Goal: Communication & Community: Answer question/provide support

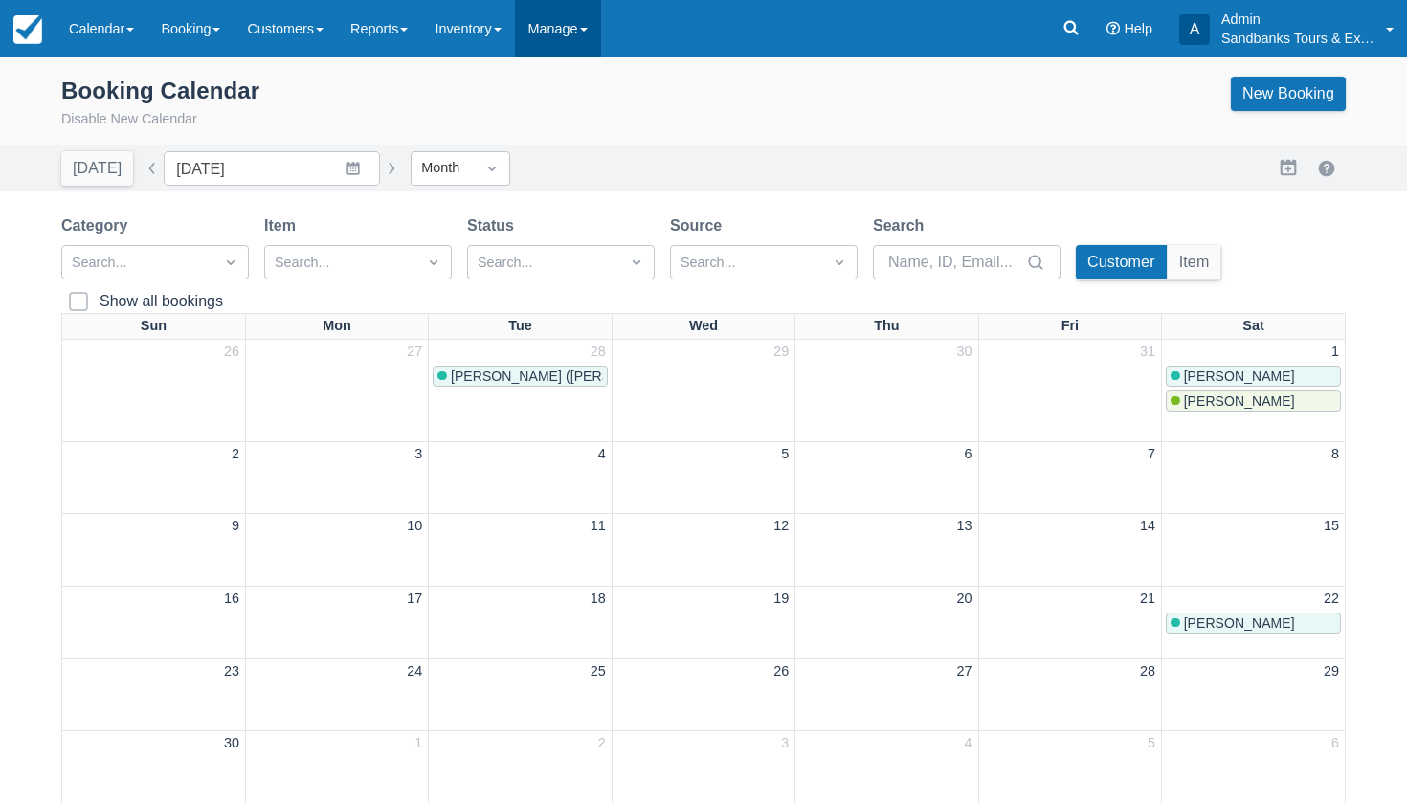
click at [580, 34] on link "Manage" at bounding box center [558, 28] width 86 height 57
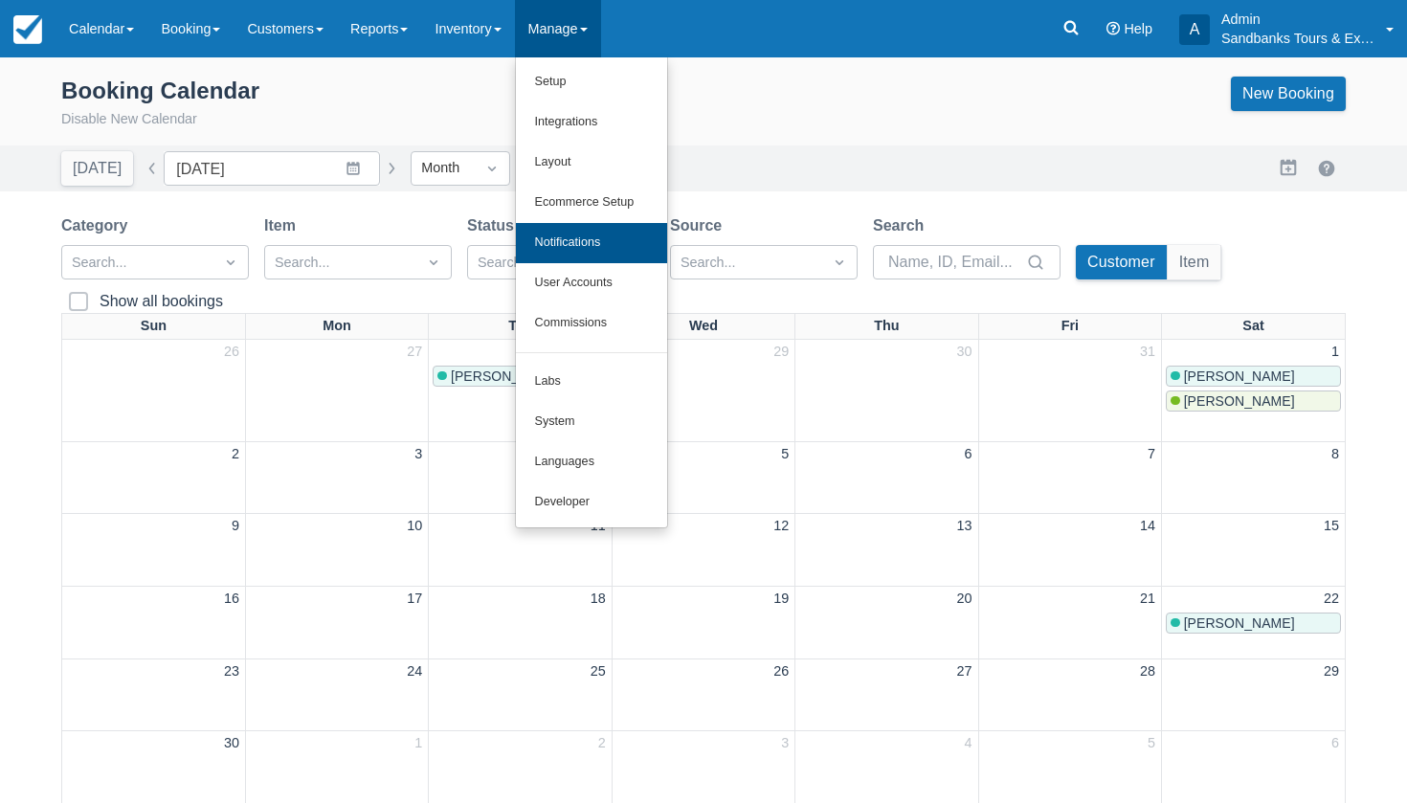
click at [596, 244] on link "Notifications" at bounding box center [591, 243] width 151 height 40
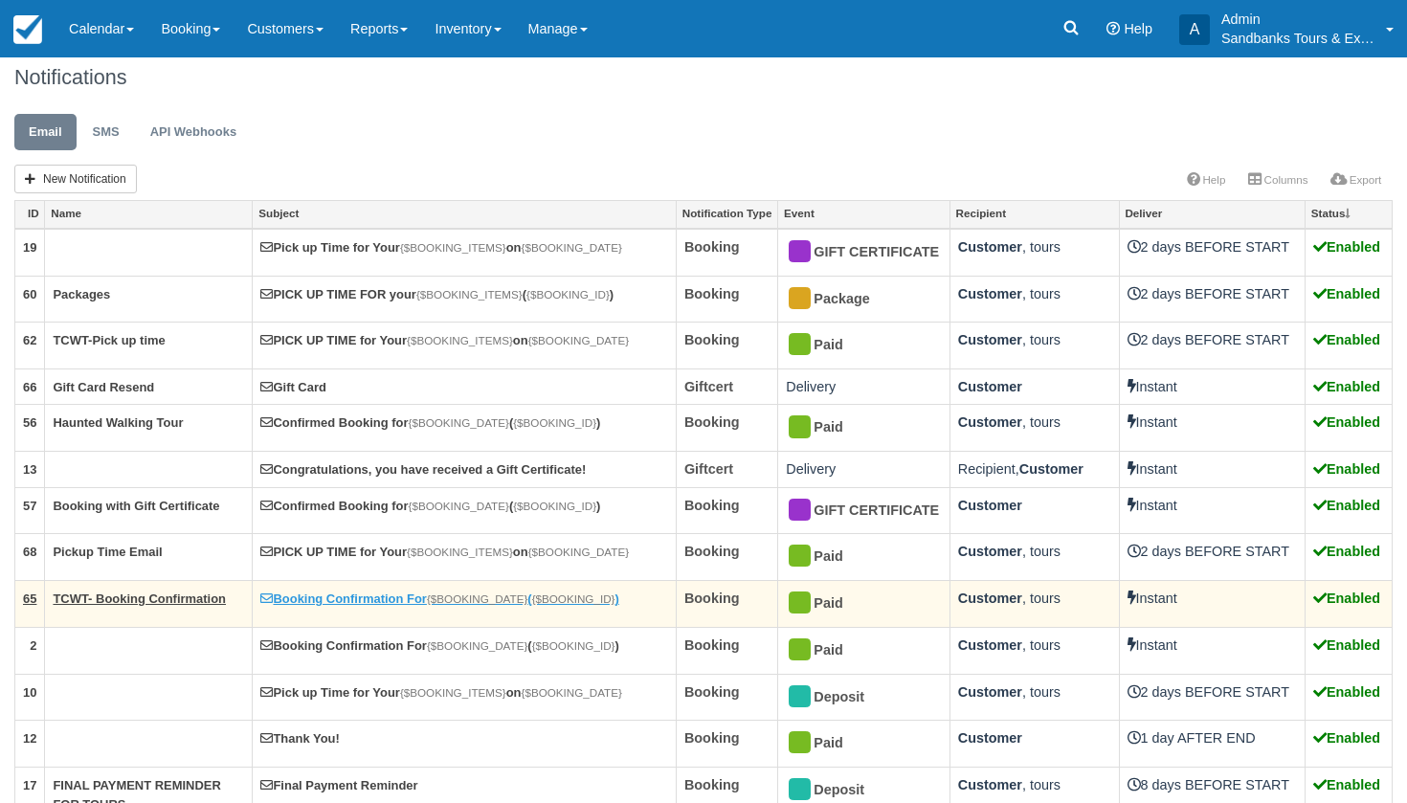
scroll to position [17, 0]
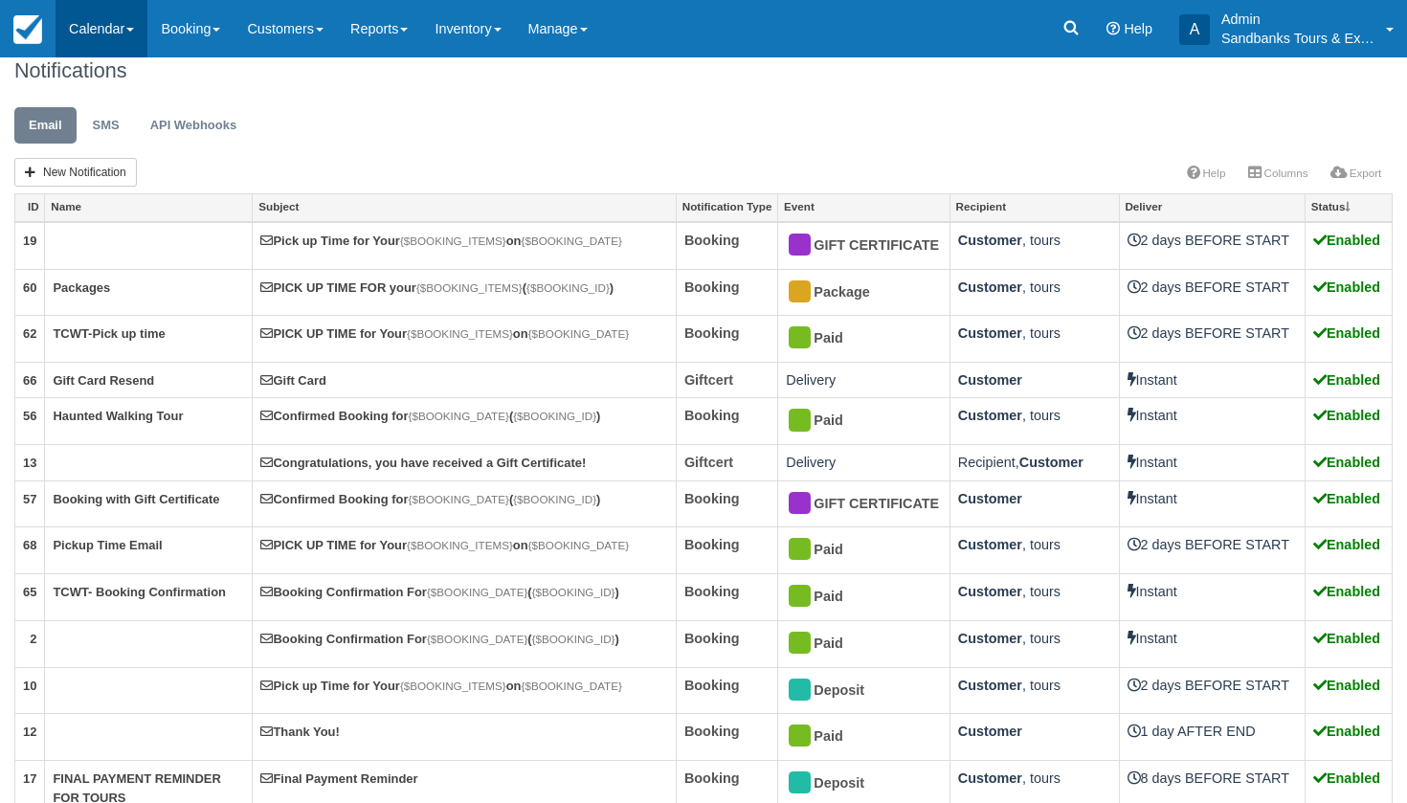
click at [132, 37] on link "Calendar" at bounding box center [102, 28] width 92 height 57
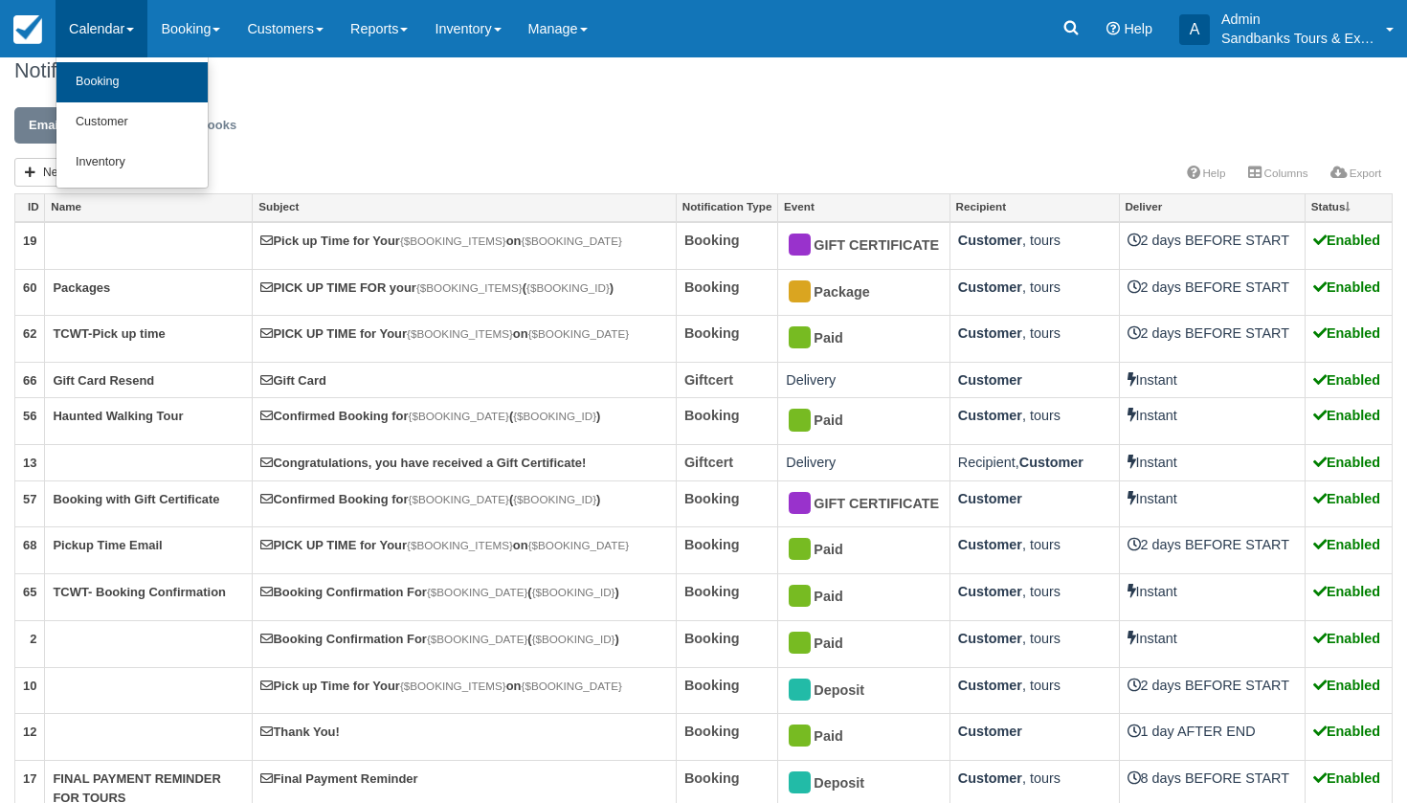
click at [116, 90] on link "Booking" at bounding box center [131, 82] width 151 height 40
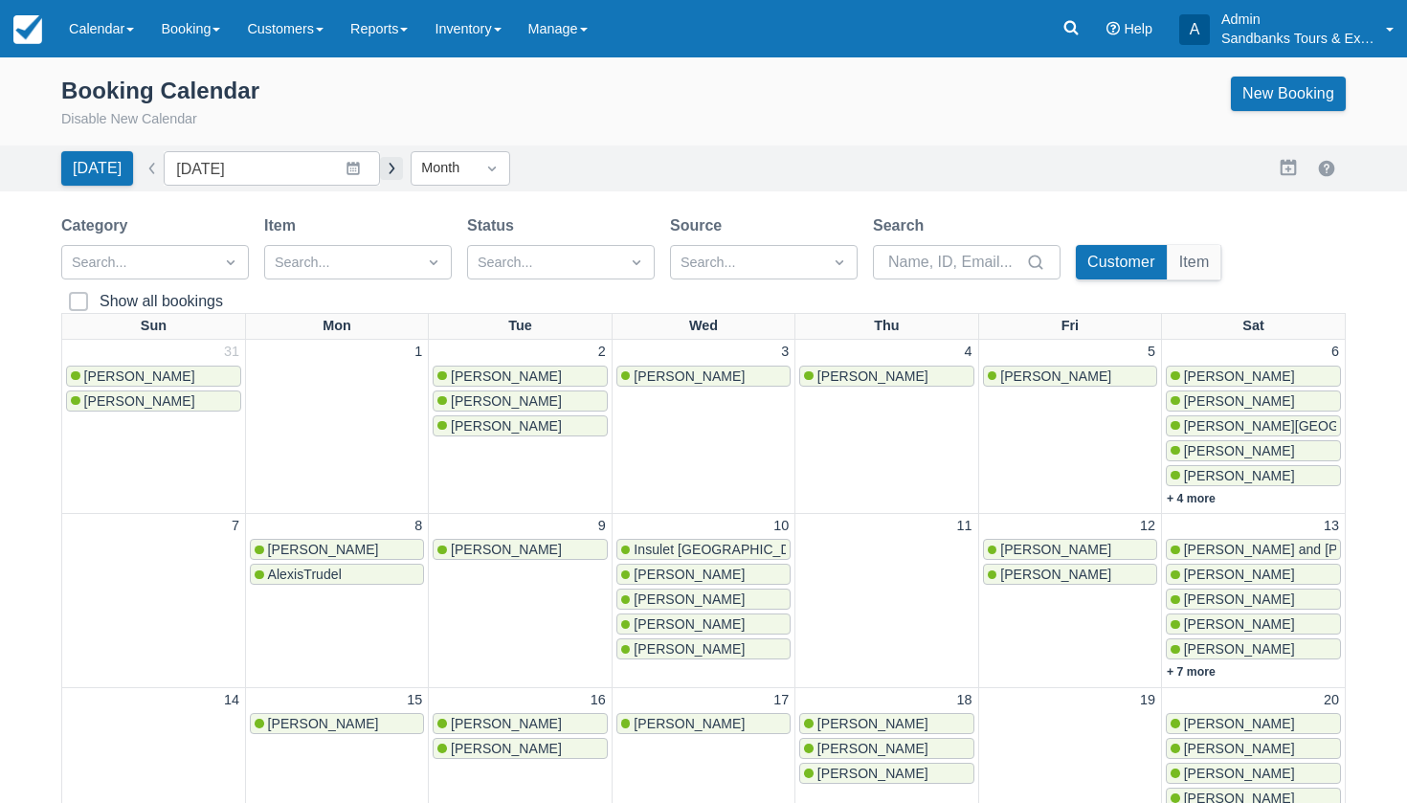
click at [380, 161] on button "button" at bounding box center [391, 168] width 23 height 23
type input "[DATE]"
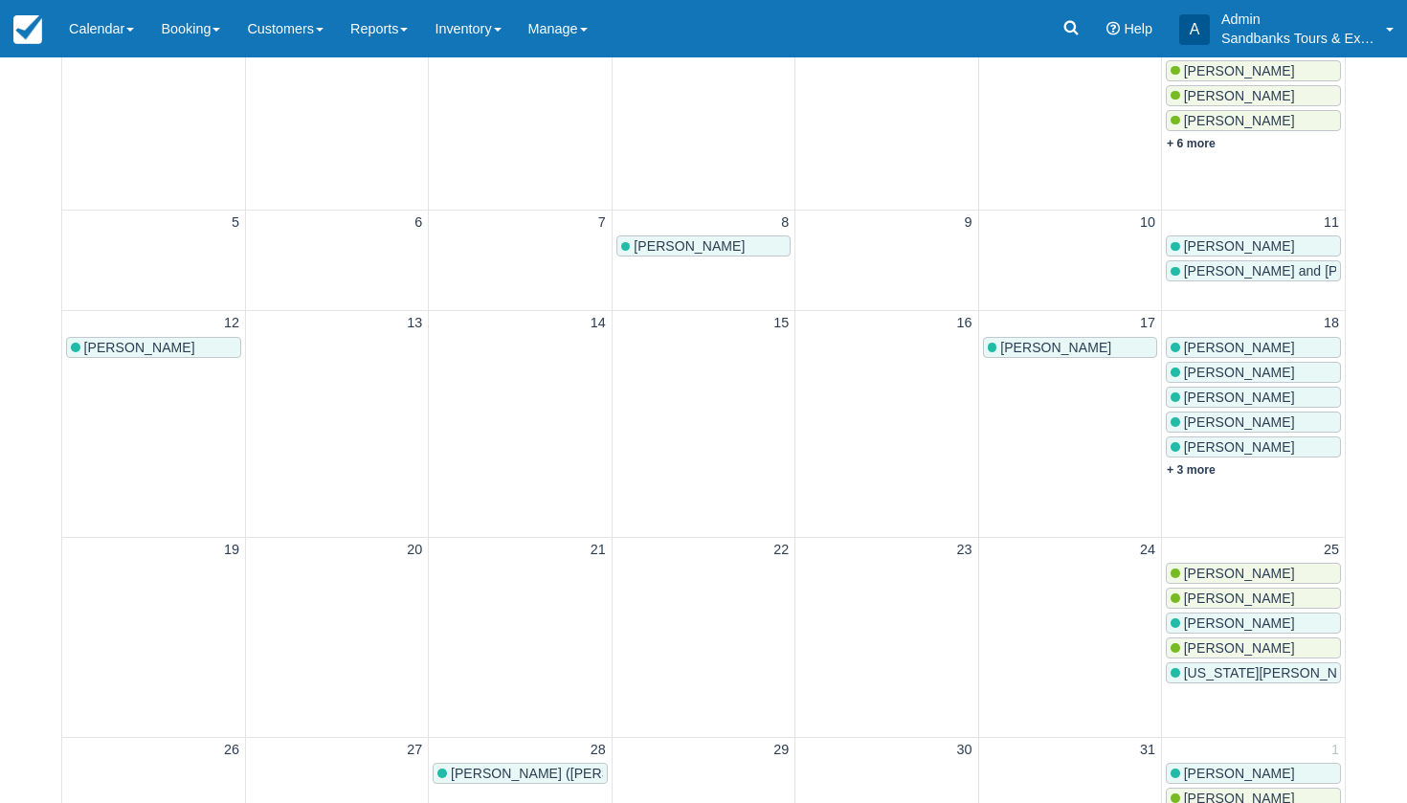
scroll to position [356, 0]
click at [1204, 462] on link "+ 3 more" at bounding box center [1191, 468] width 49 height 13
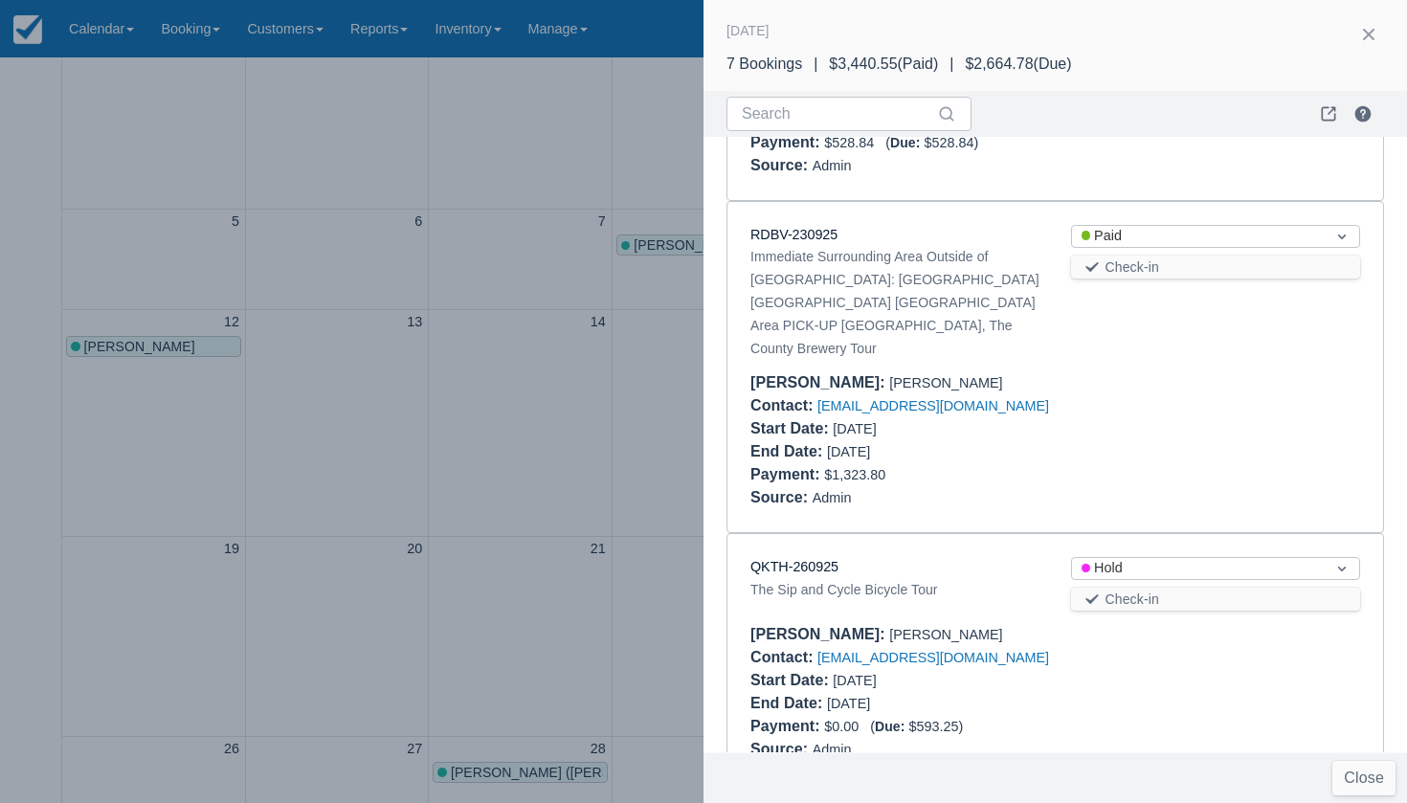
scroll to position [1245, 0]
click at [811, 560] on link "QKTH-260925" at bounding box center [795, 567] width 88 height 15
click at [416, 427] on div at bounding box center [703, 401] width 1407 height 803
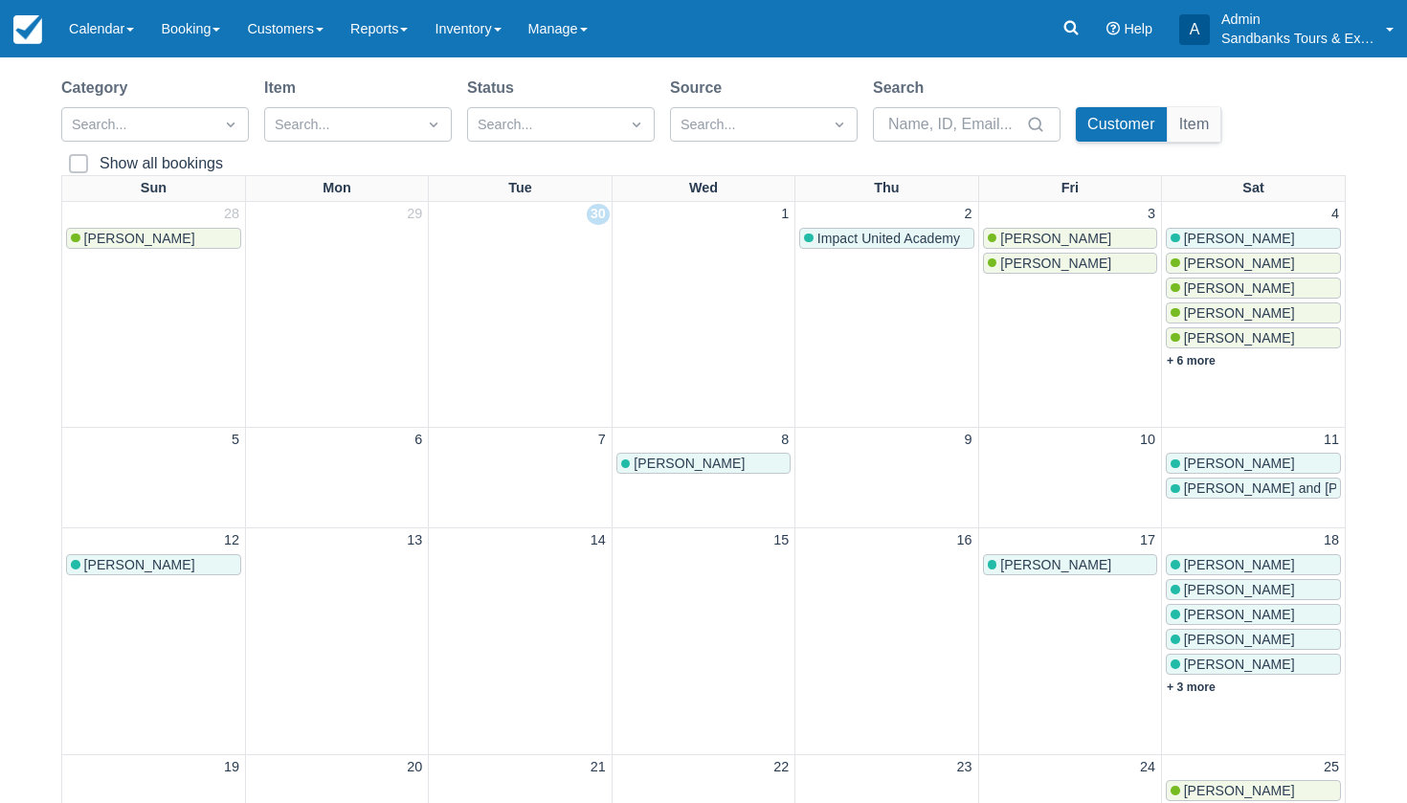
scroll to position [94, 0]
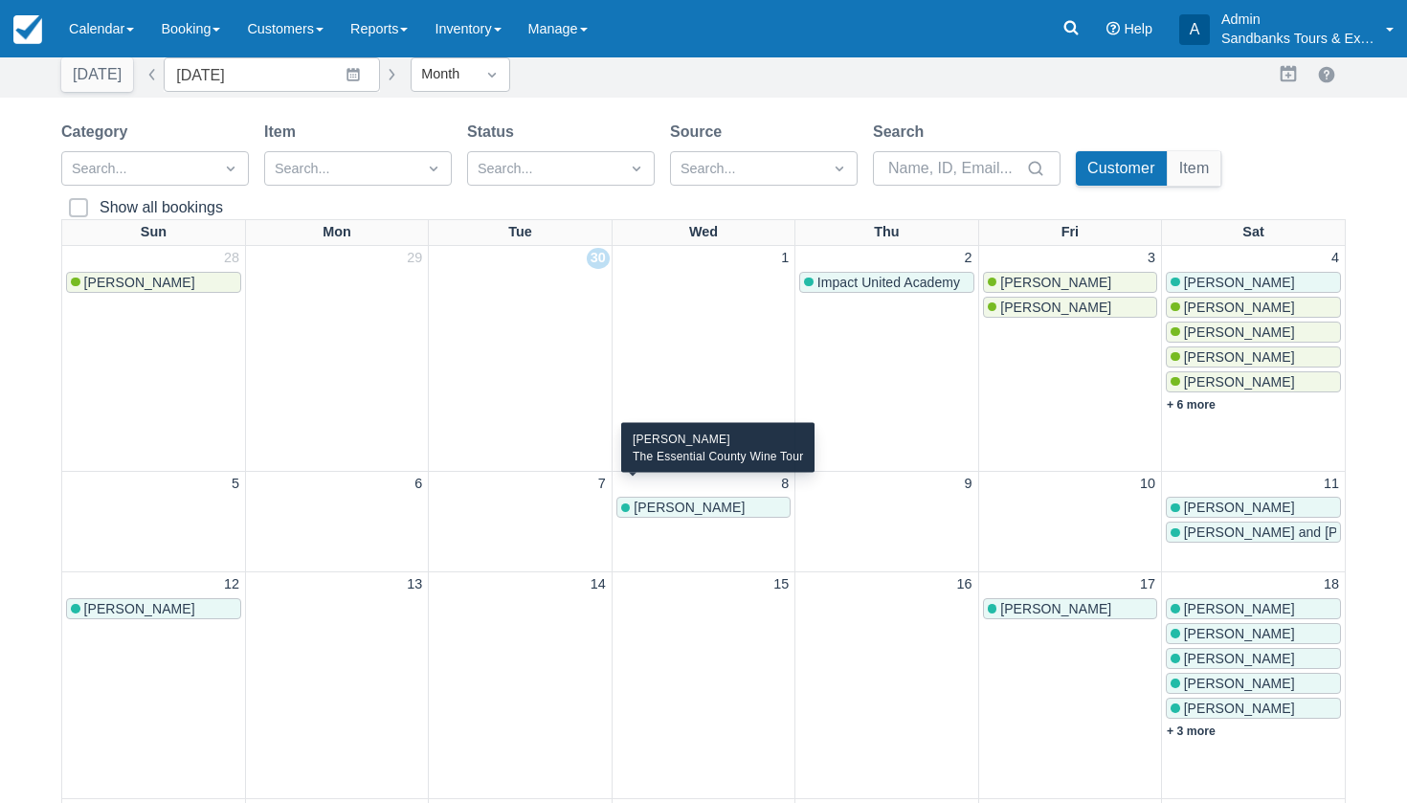
click at [739, 500] on div "[PERSON_NAME]" at bounding box center [703, 507] width 165 height 15
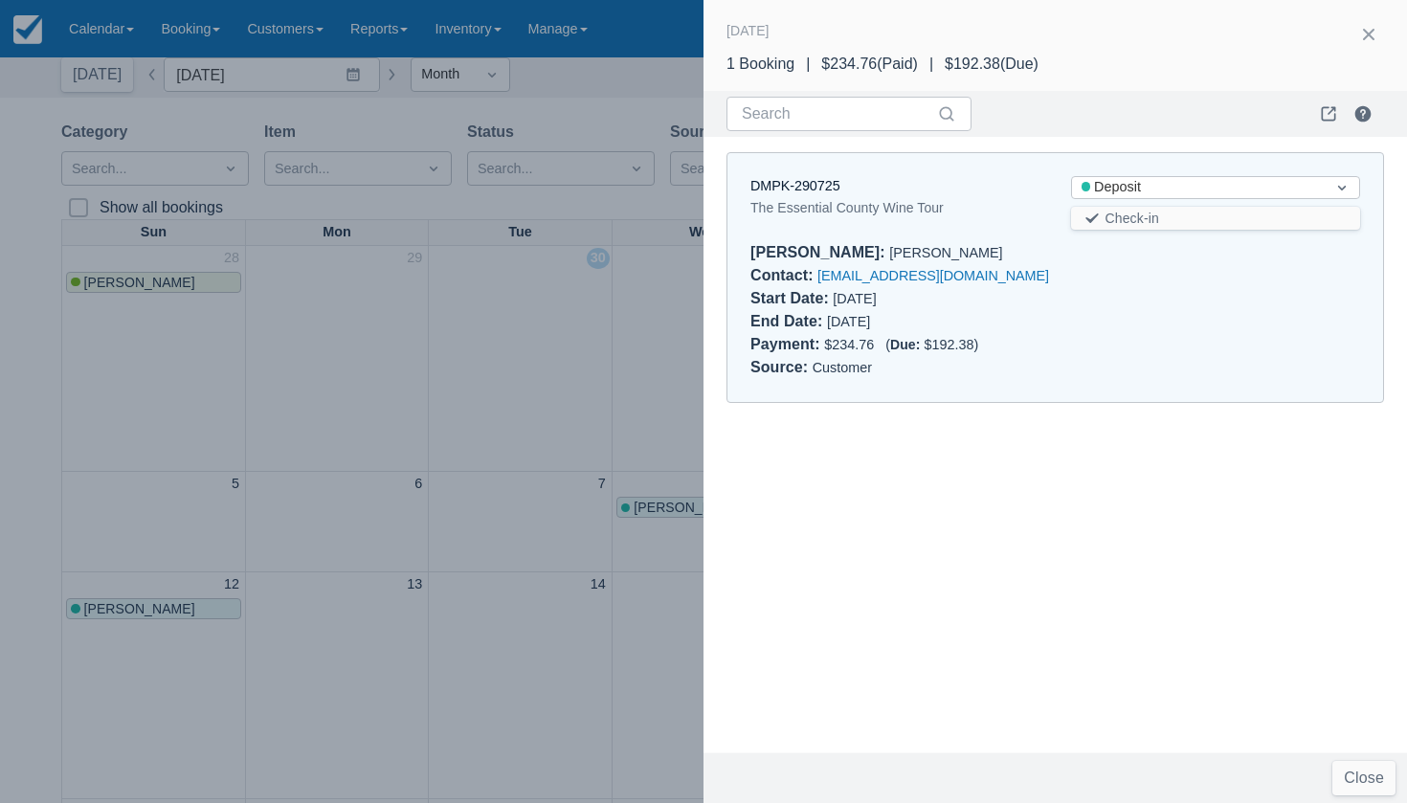
click at [576, 339] on div at bounding box center [703, 401] width 1407 height 803
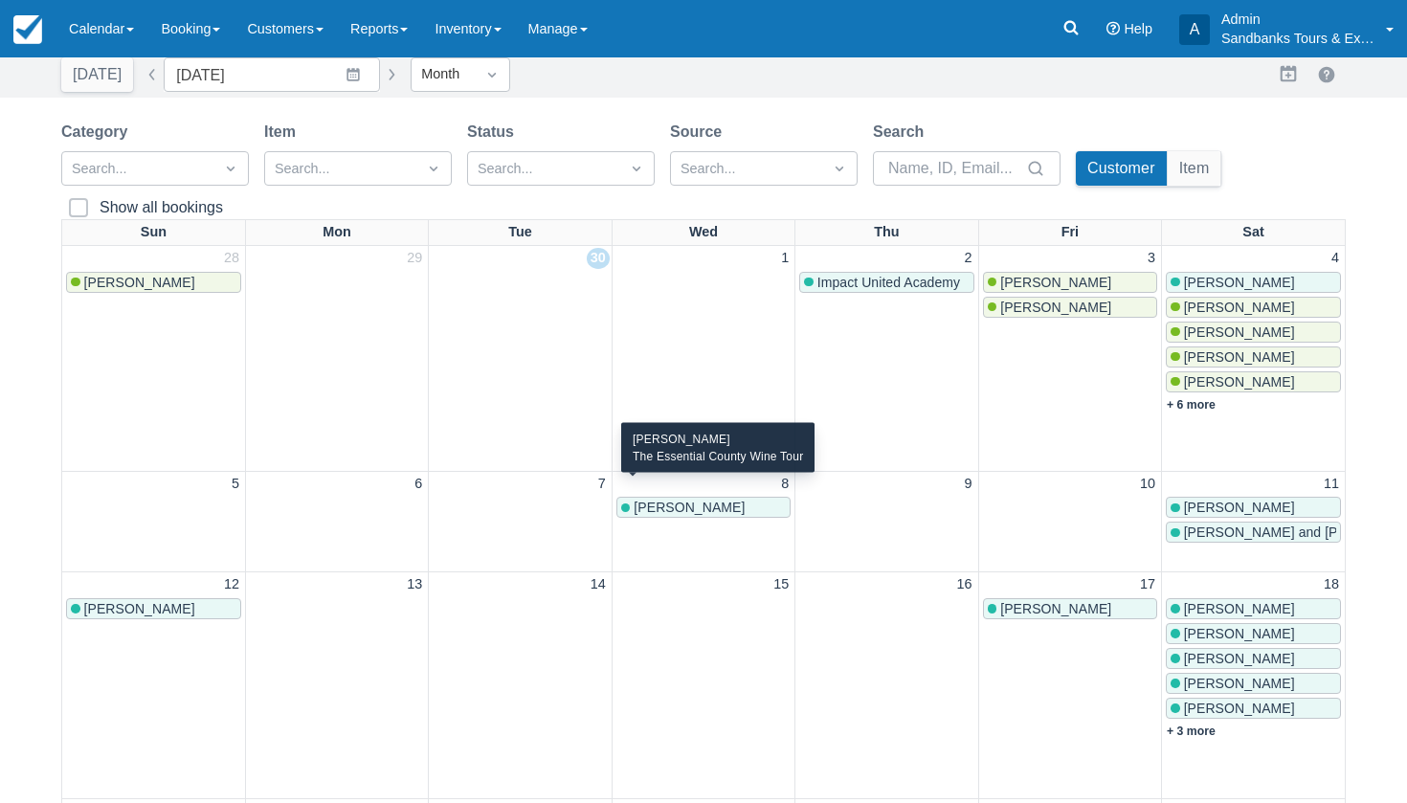
click at [705, 500] on span "[PERSON_NAME]" at bounding box center [689, 507] width 111 height 15
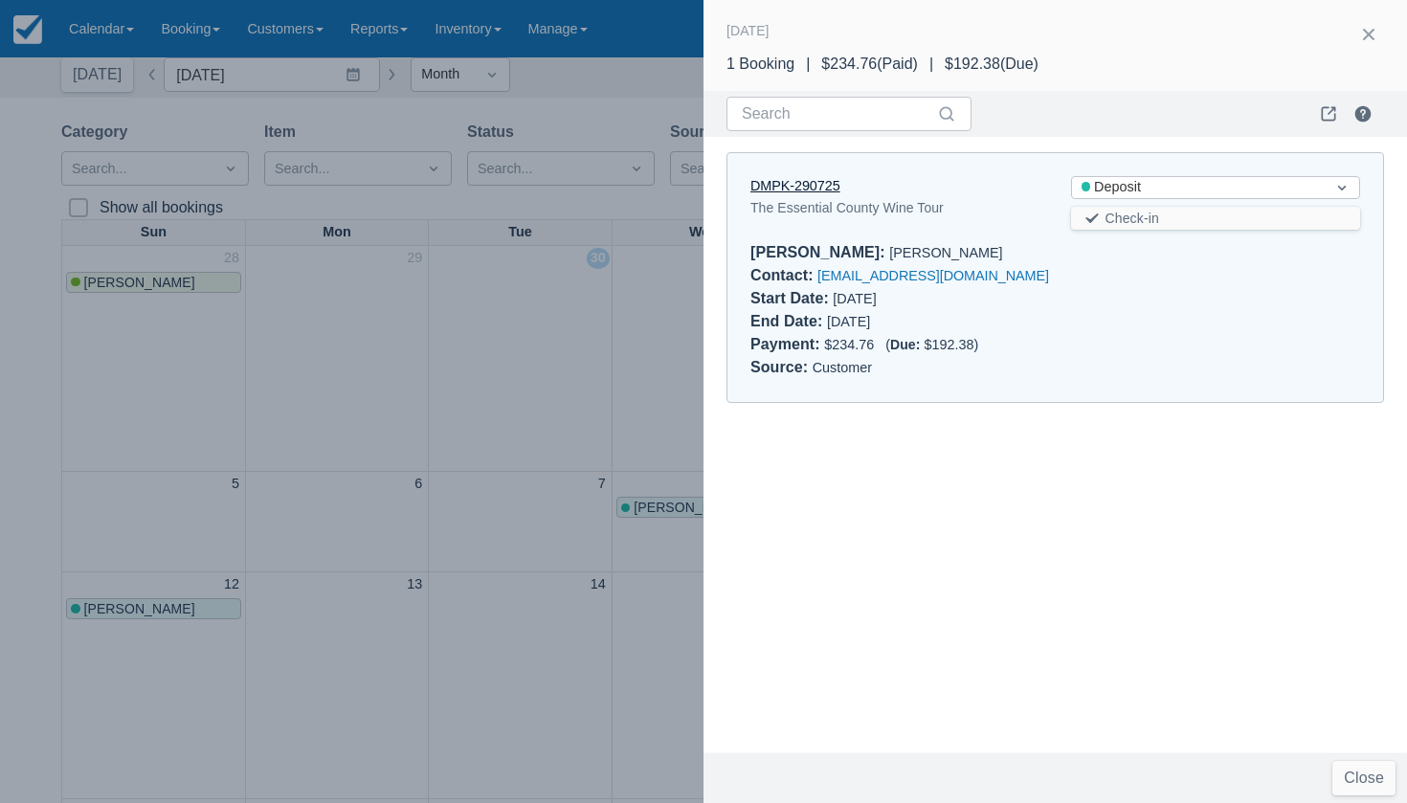
click at [797, 187] on link "DMPK-290725" at bounding box center [796, 185] width 90 height 15
click at [496, 273] on div at bounding box center [703, 401] width 1407 height 803
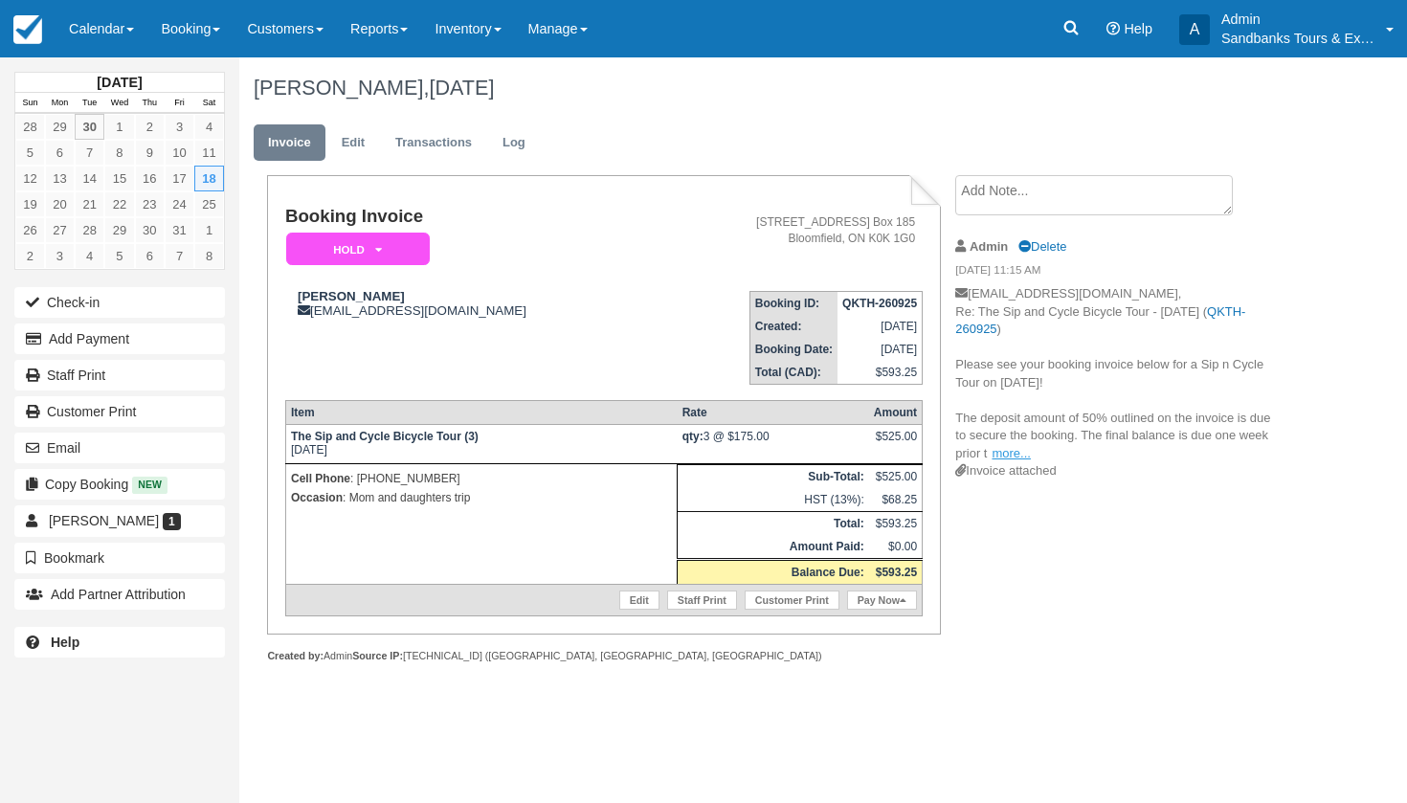
click at [1010, 449] on link "more..." at bounding box center [1011, 453] width 38 height 14
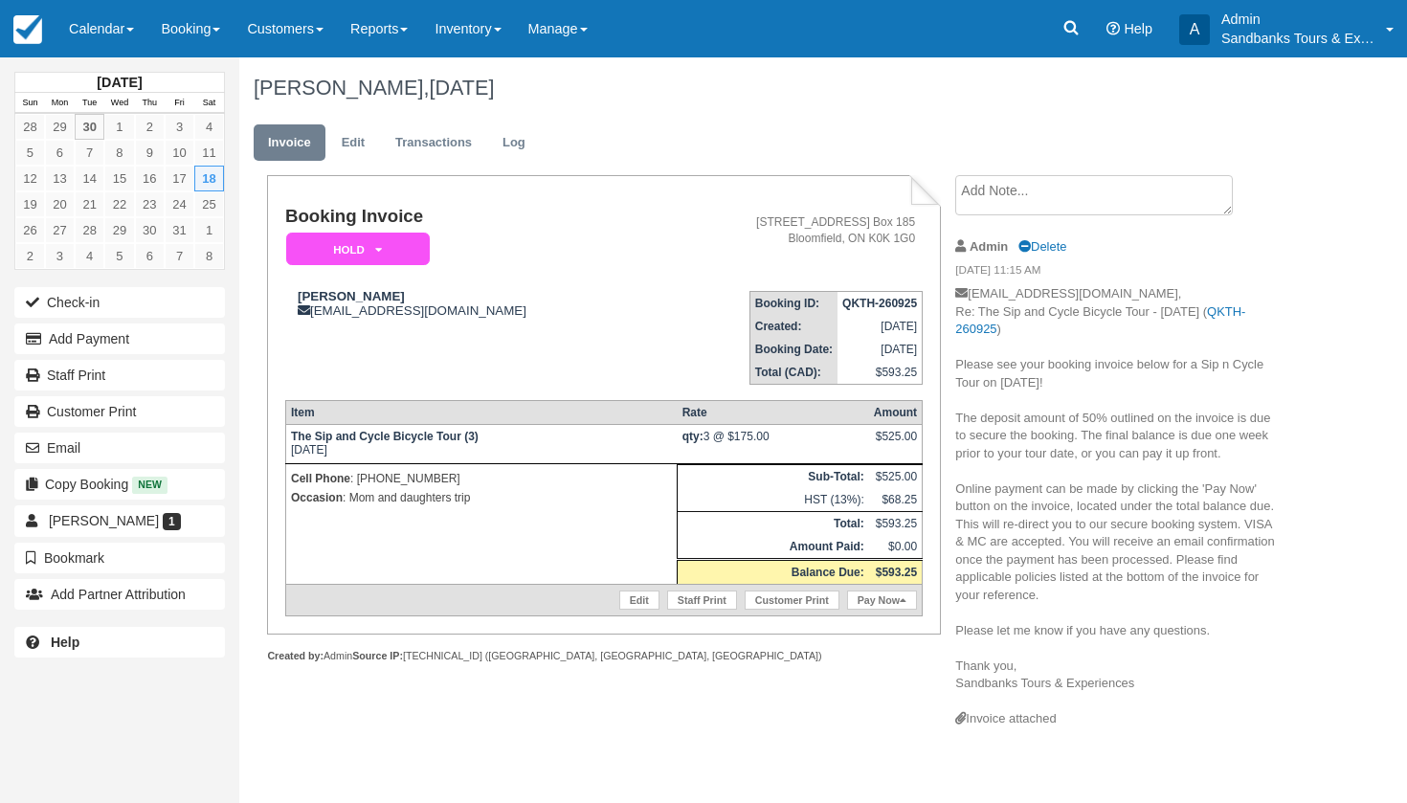
drag, startPoint x: 1136, startPoint y: 671, endPoint x: 956, endPoint y: 361, distance: 358.6
click at [956, 361] on p "marniemccarrick@gmail.com, Re: The Sip and Cycle Bicycle Tour - Sat Oct 18, 202…" at bounding box center [1116, 497] width 323 height 425
copy p "Please see your booking invoice below for a Sip n Cycle Tour on October 18th! T…"
click at [96, 442] on button "Email" at bounding box center [119, 448] width 211 height 31
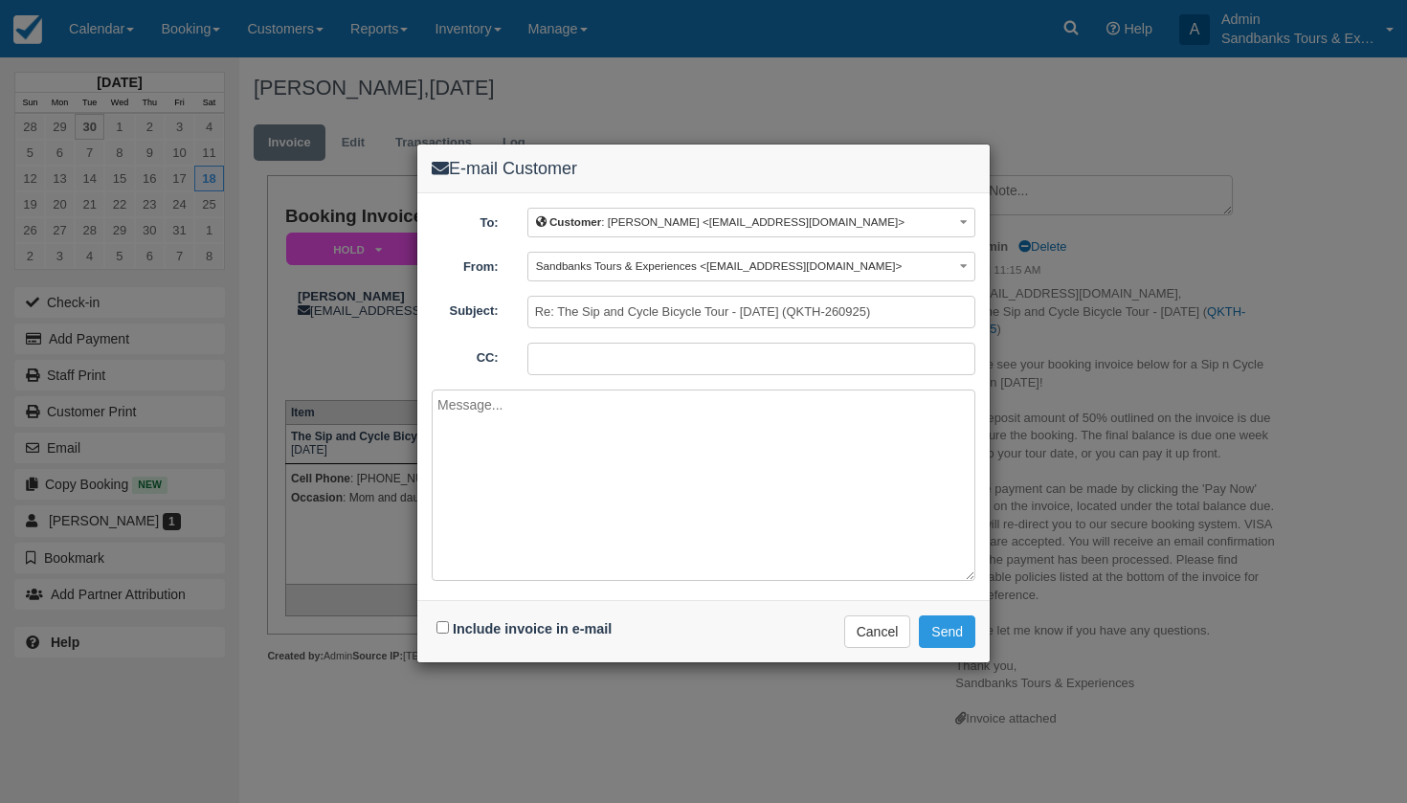
click at [443, 402] on textarea at bounding box center [704, 485] width 544 height 191
paste textarea "Please see your booking invoice below for a Sip n Cycle Tour on October 18th! T…"
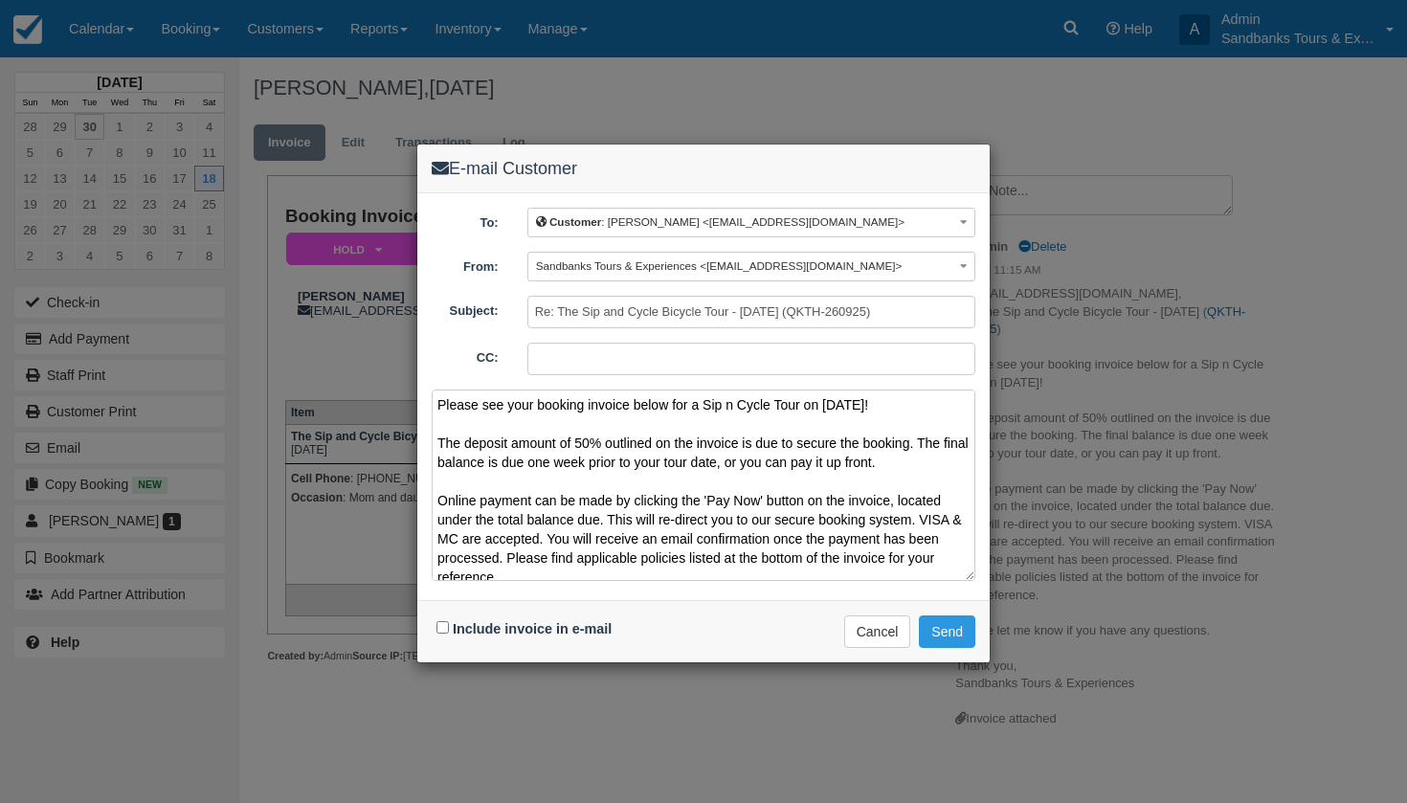
type textarea "Please see your booking invoice below for a Sip n Cycle Tour on October 18th! T…"
click at [443, 622] on input "Include invoice in e-mail" at bounding box center [443, 627] width 12 height 12
checkbox input "true"
click at [958, 639] on button "Send" at bounding box center [947, 632] width 56 height 33
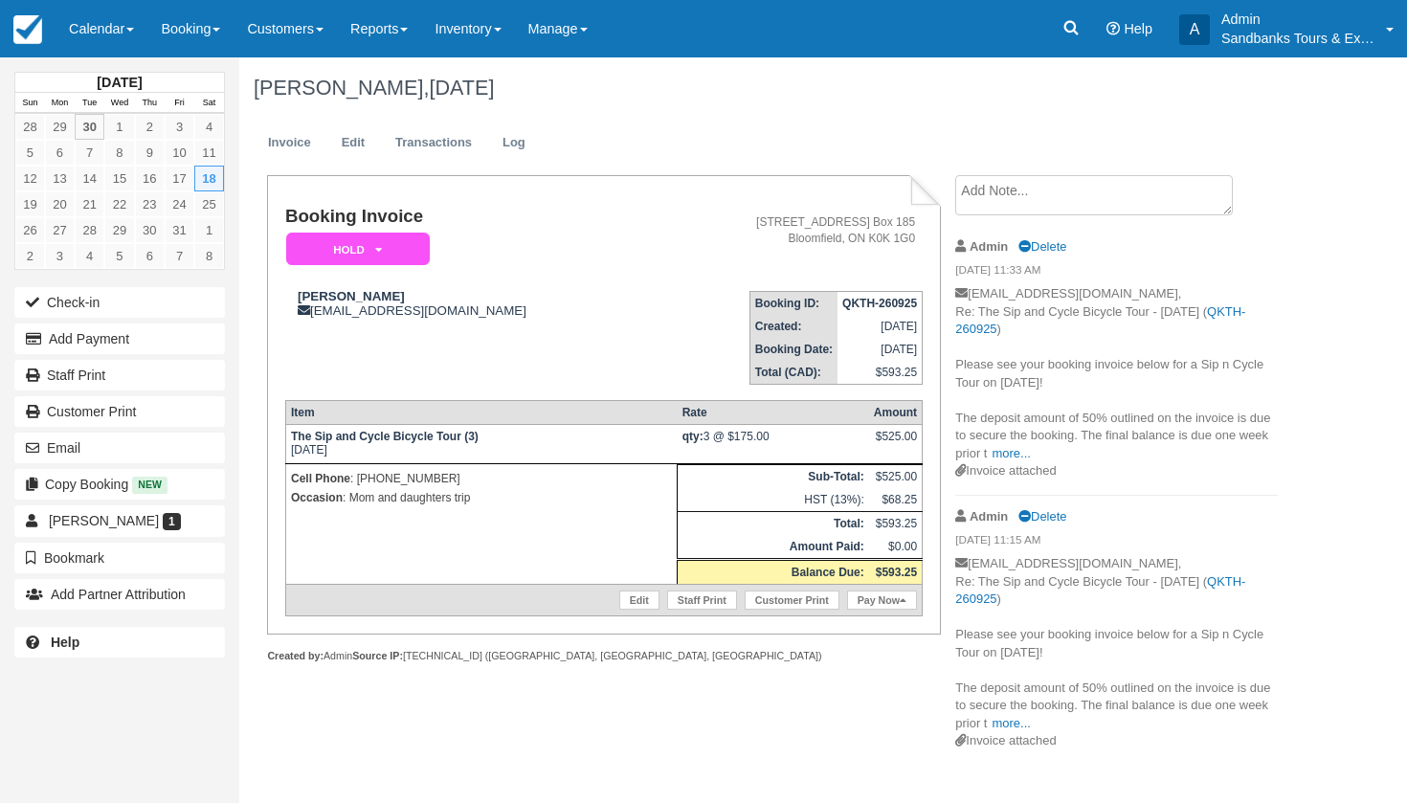
click at [1209, 293] on p "marniemccarrick@gmail.com, Re: The Sip and Cycle Bicycle Tour - Sat Oct 18, 202…" at bounding box center [1116, 373] width 323 height 177
click at [634, 691] on div at bounding box center [603, 677] width 673 height 28
click at [998, 451] on link "more..." at bounding box center [1011, 453] width 38 height 14
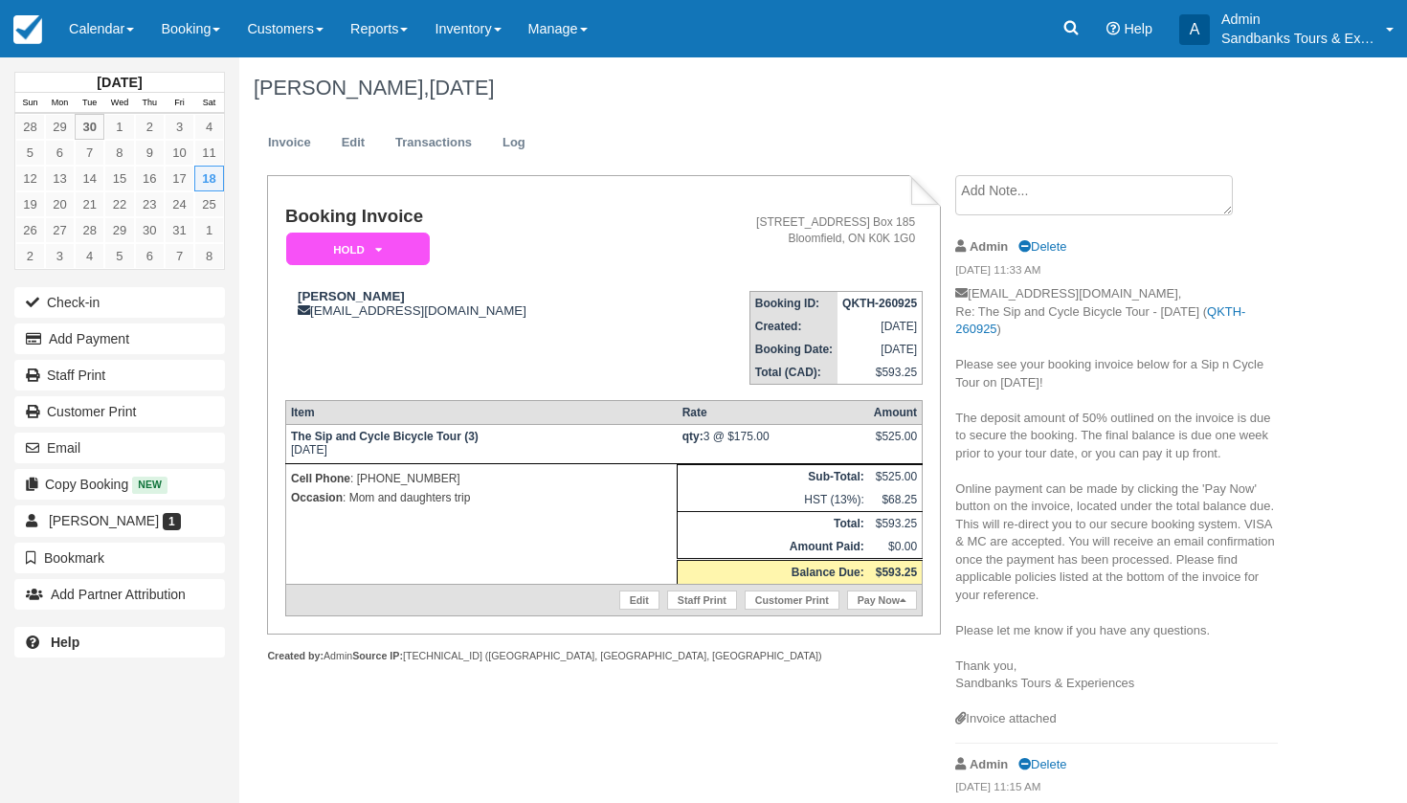
click at [944, 210] on div "Create Show on invoice Admin Delete 09/30/25 11:33 AM marniemccarrick@gmail.com…" at bounding box center [1116, 593] width 351 height 837
click at [251, 383] on div "Booking Invoice Hold   Pending Deposit Deposit Paid Waiting Cancelled Void BOOK…" at bounding box center [590, 439] width 702 height 529
